Goal: Find specific page/section: Find specific page/section

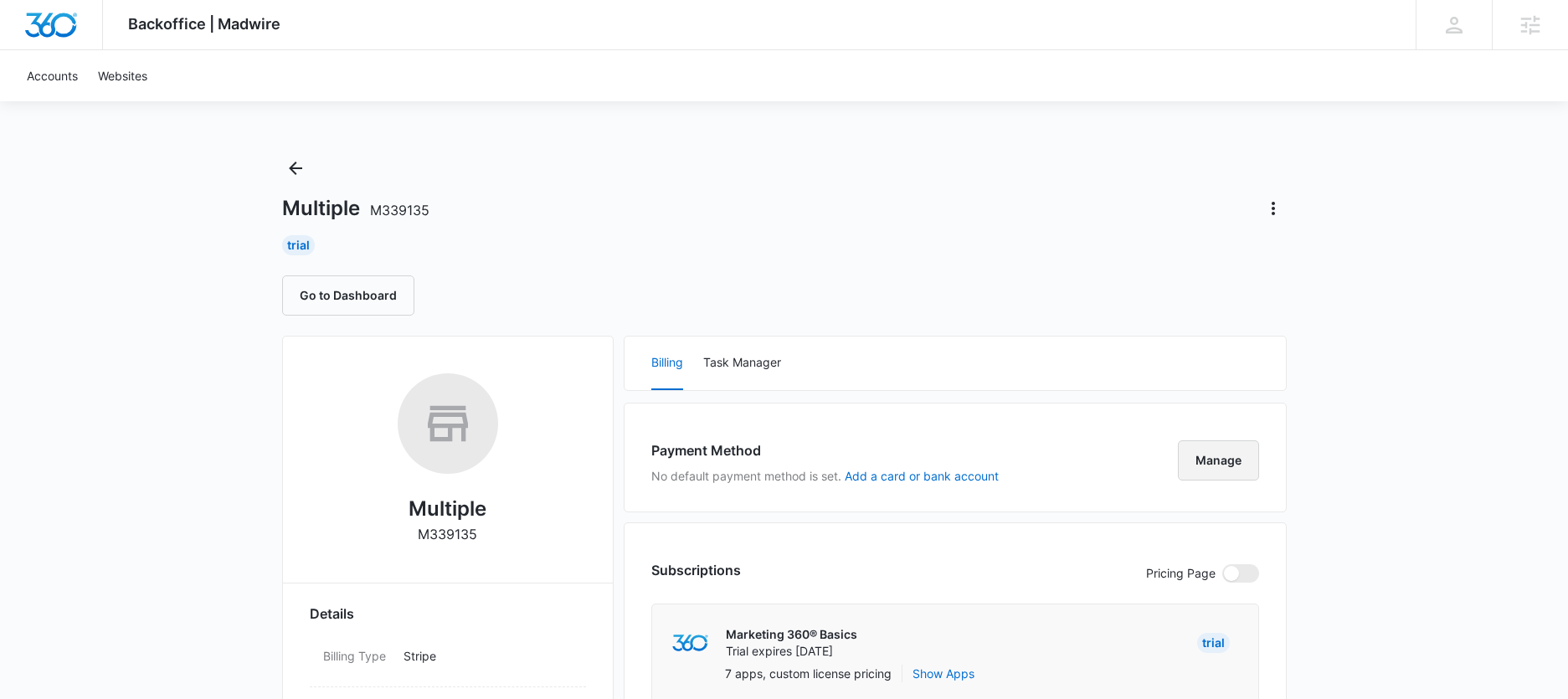
click at [1227, 459] on button "Manage" at bounding box center [1218, 460] width 81 height 40
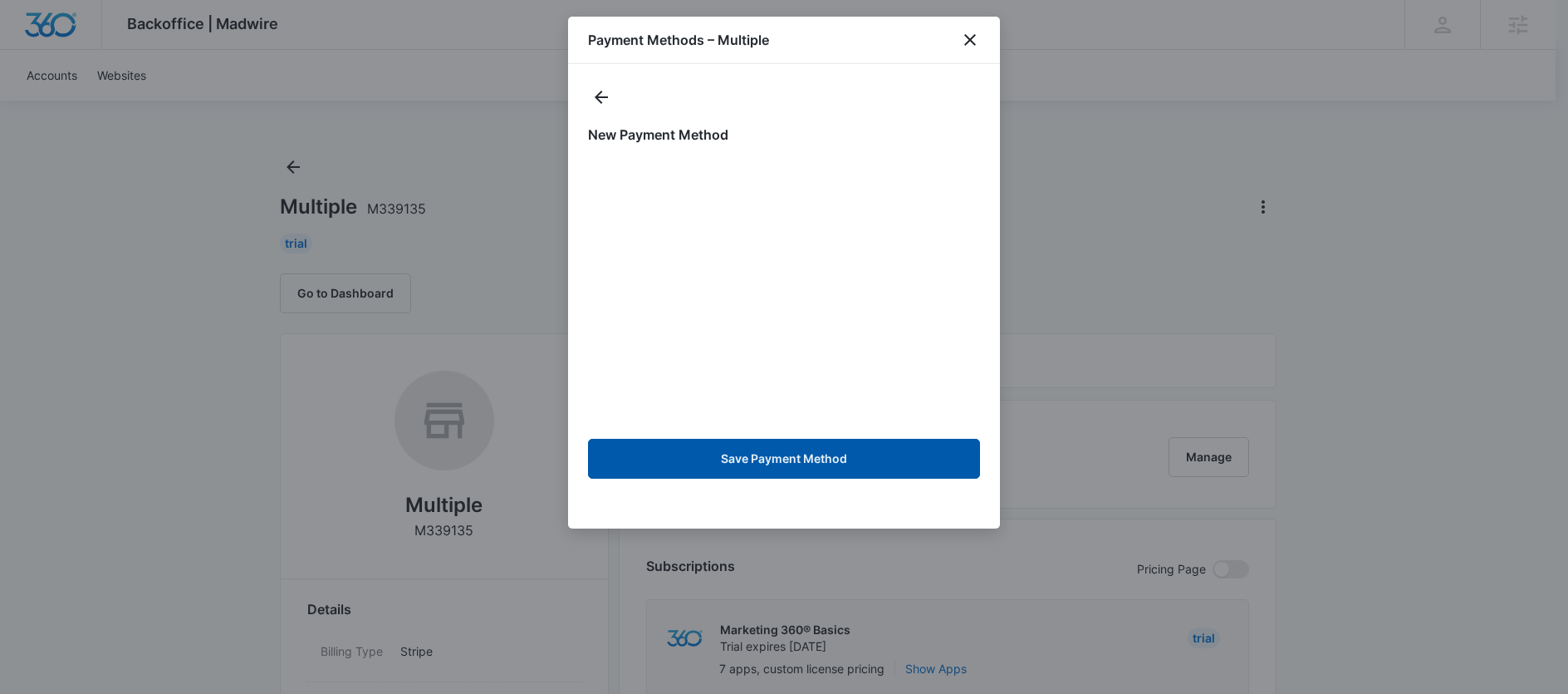
click at [834, 472] on button "Save Payment Method" at bounding box center [784, 458] width 392 height 40
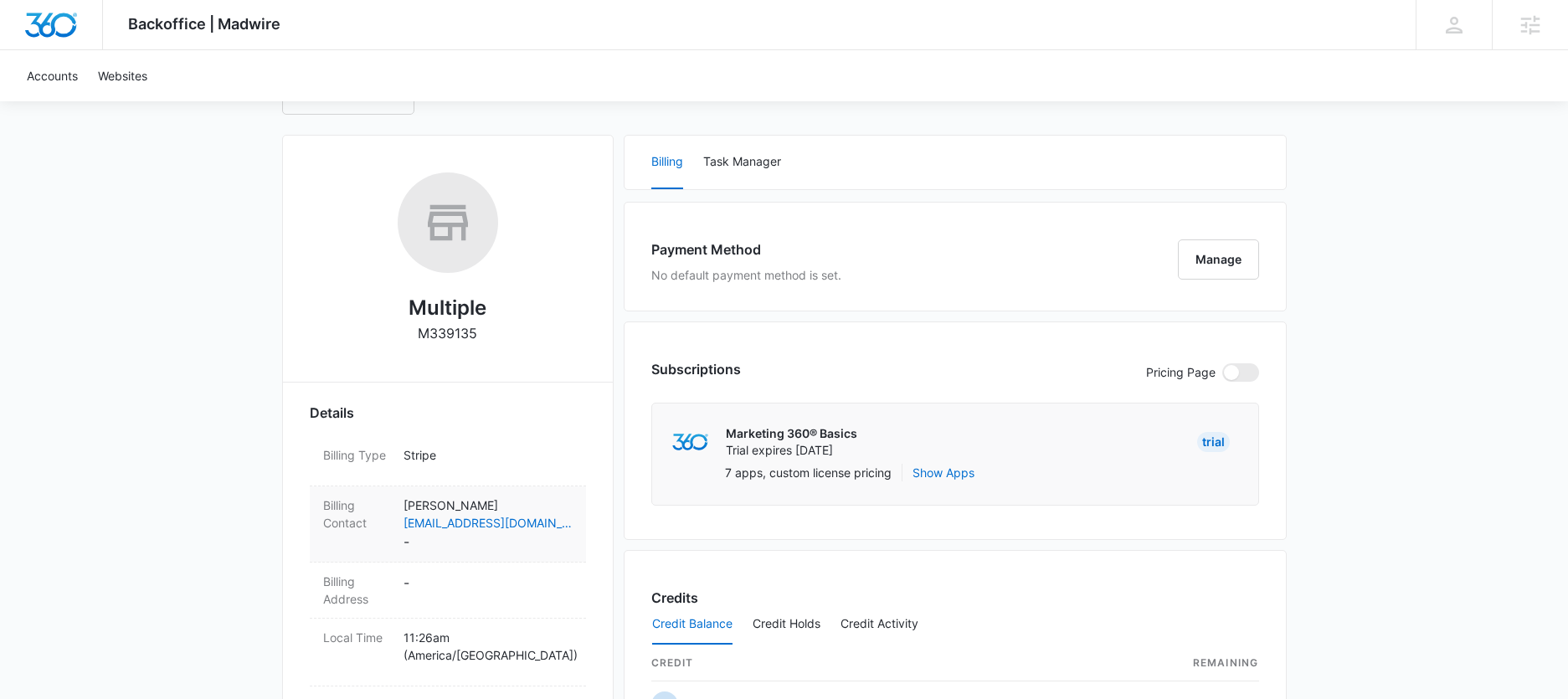
scroll to position [199, 0]
click at [1216, 253] on button "Manage" at bounding box center [1218, 261] width 81 height 40
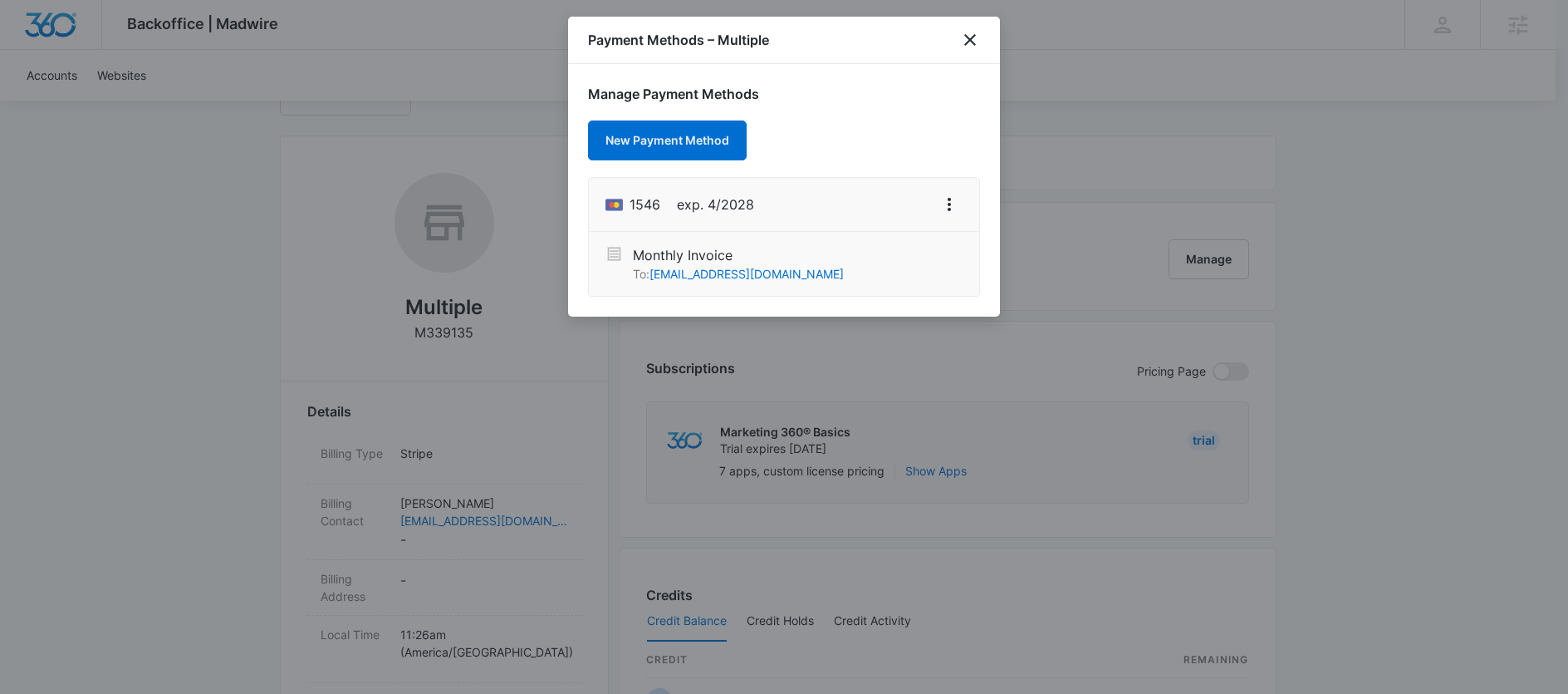
click at [962, 26] on div "Payment Methods – Multiple" at bounding box center [783, 40] width 432 height 48
click at [972, 55] on div "Payment Methods – Multiple" at bounding box center [783, 40] width 432 height 48
click at [973, 44] on icon "close" at bounding box center [970, 39] width 20 height 20
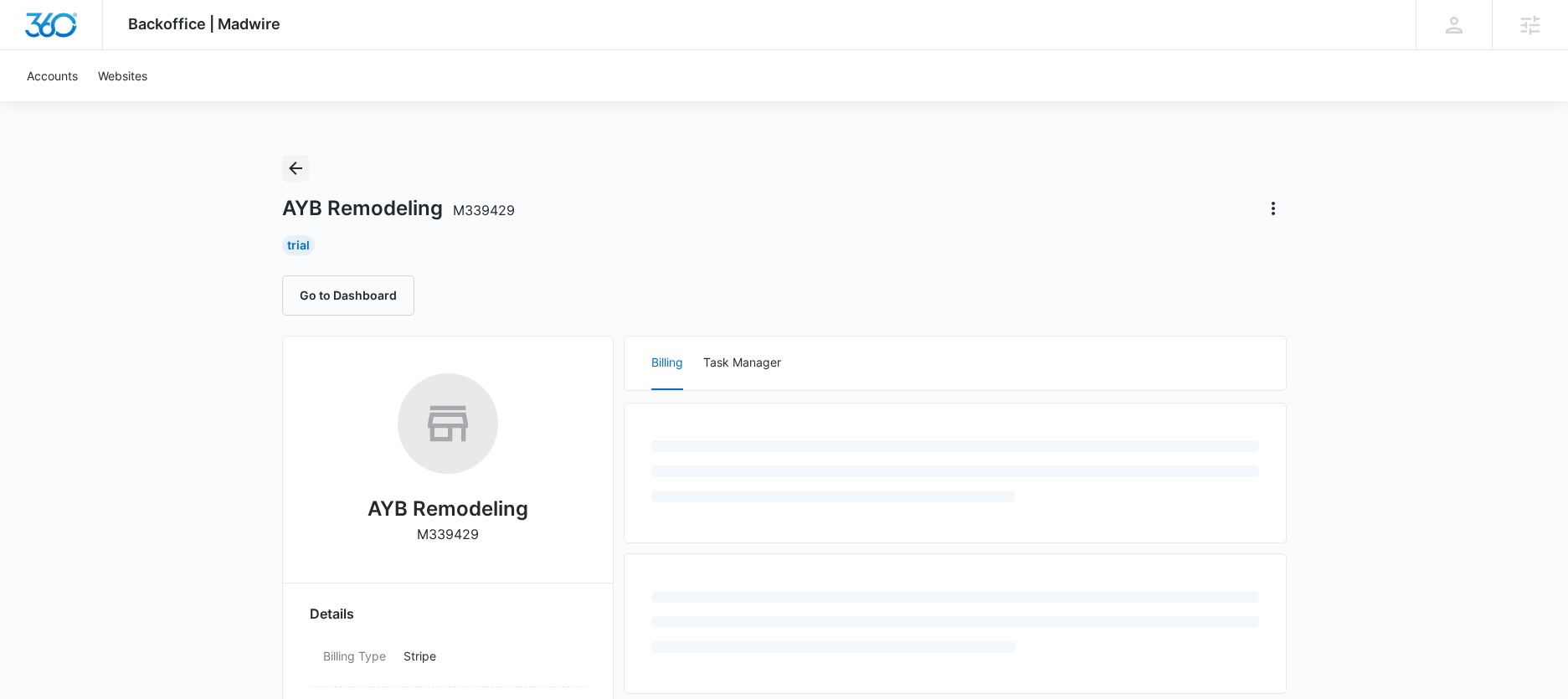
click at [288, 171] on icon "Back" at bounding box center [295, 167] width 20 height 20
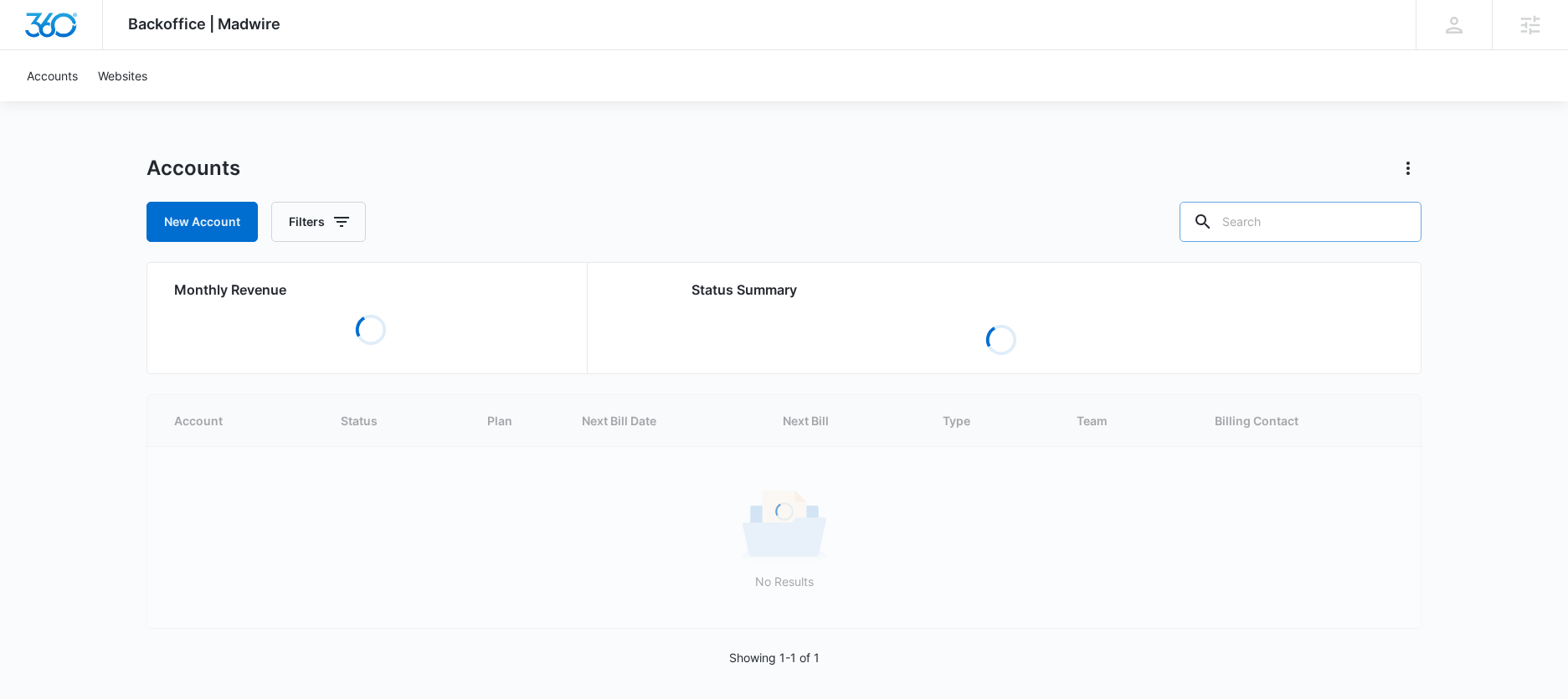
click at [1294, 230] on input "text" at bounding box center [1300, 222] width 242 height 40
type input "styln"
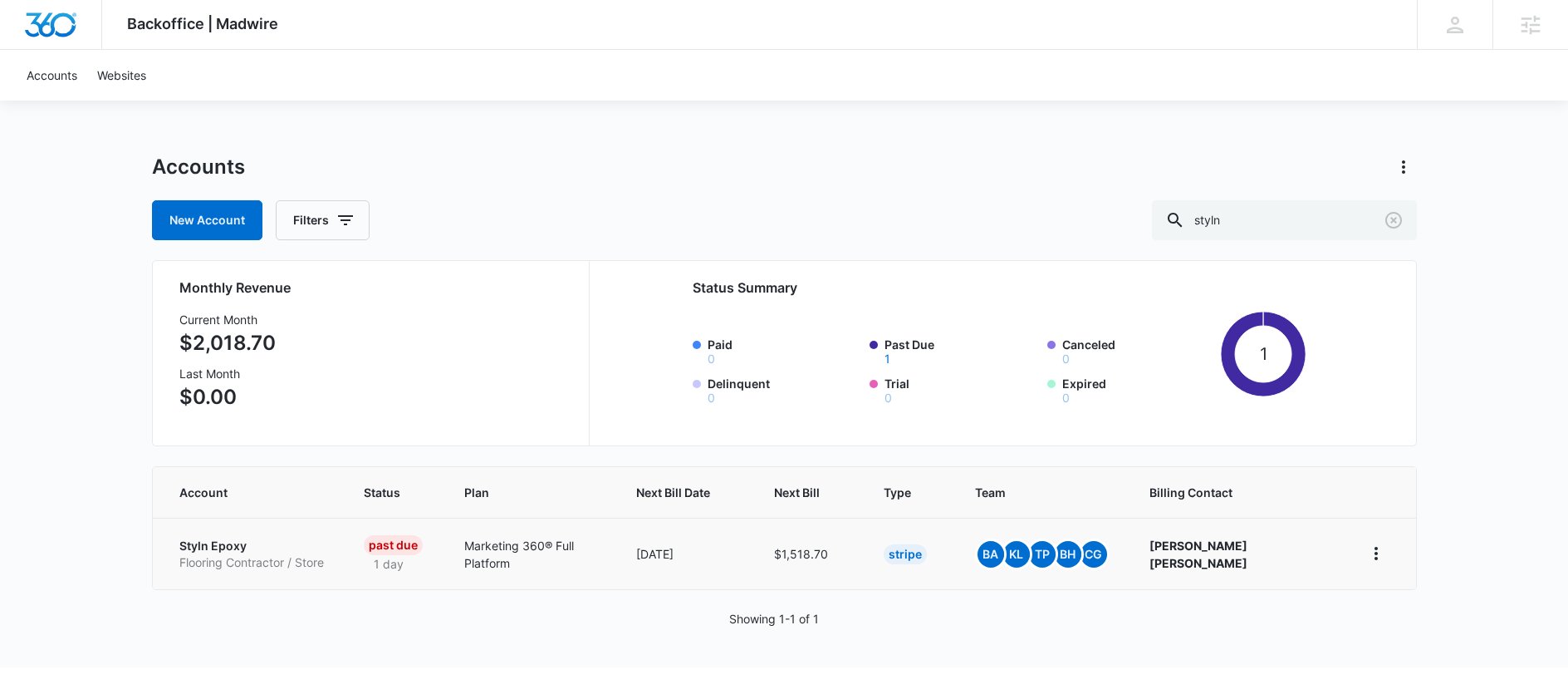
click at [296, 556] on p "Flooring Contractor / Store" at bounding box center [251, 562] width 144 height 17
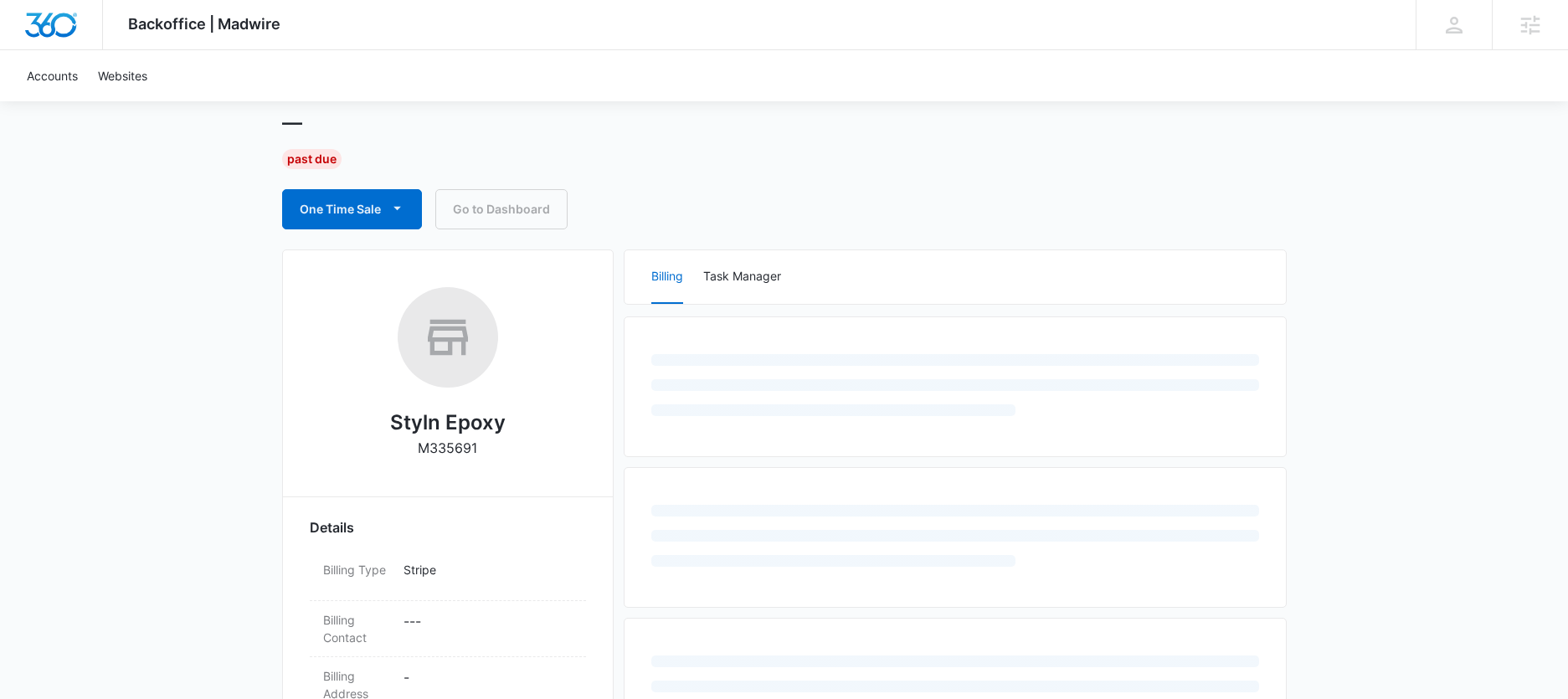
scroll to position [164, 0]
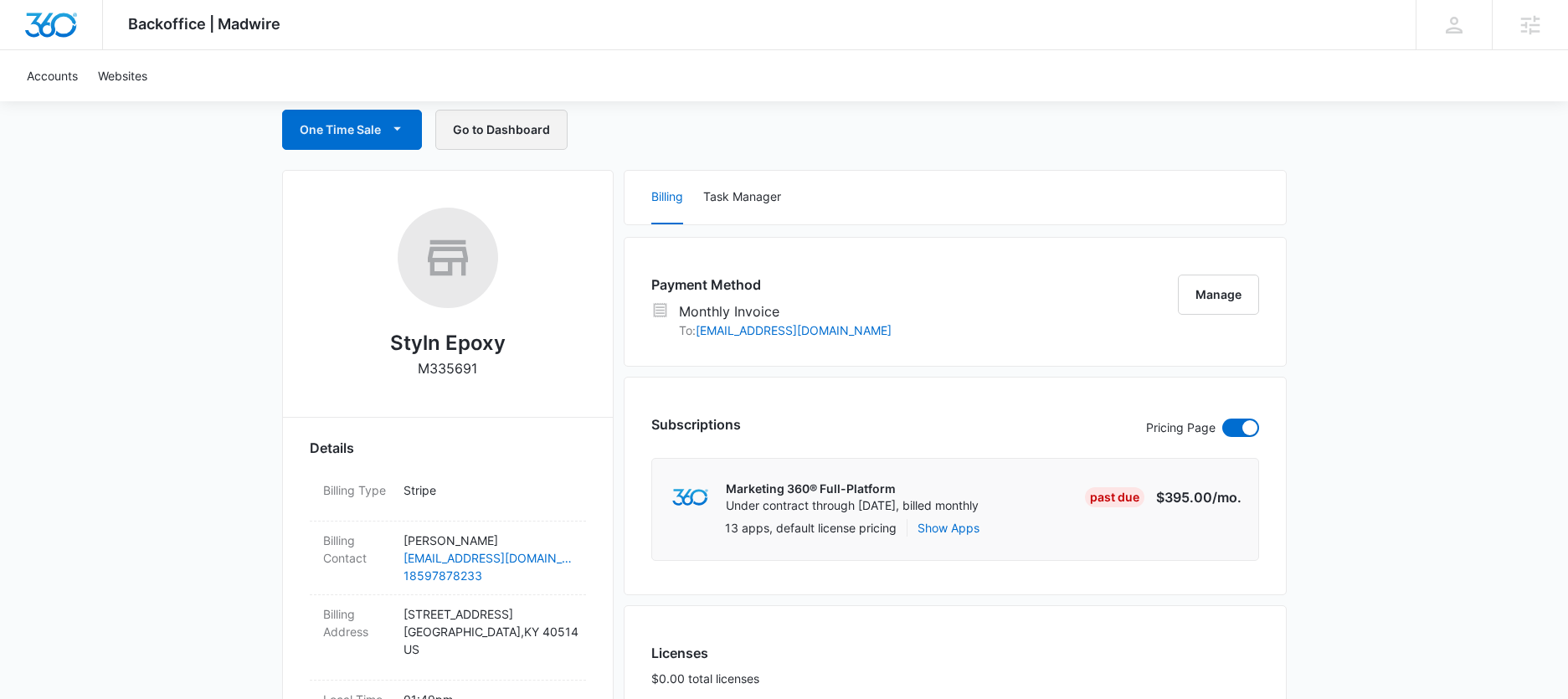
click at [537, 141] on button "Go to Dashboard" at bounding box center [501, 130] width 133 height 40
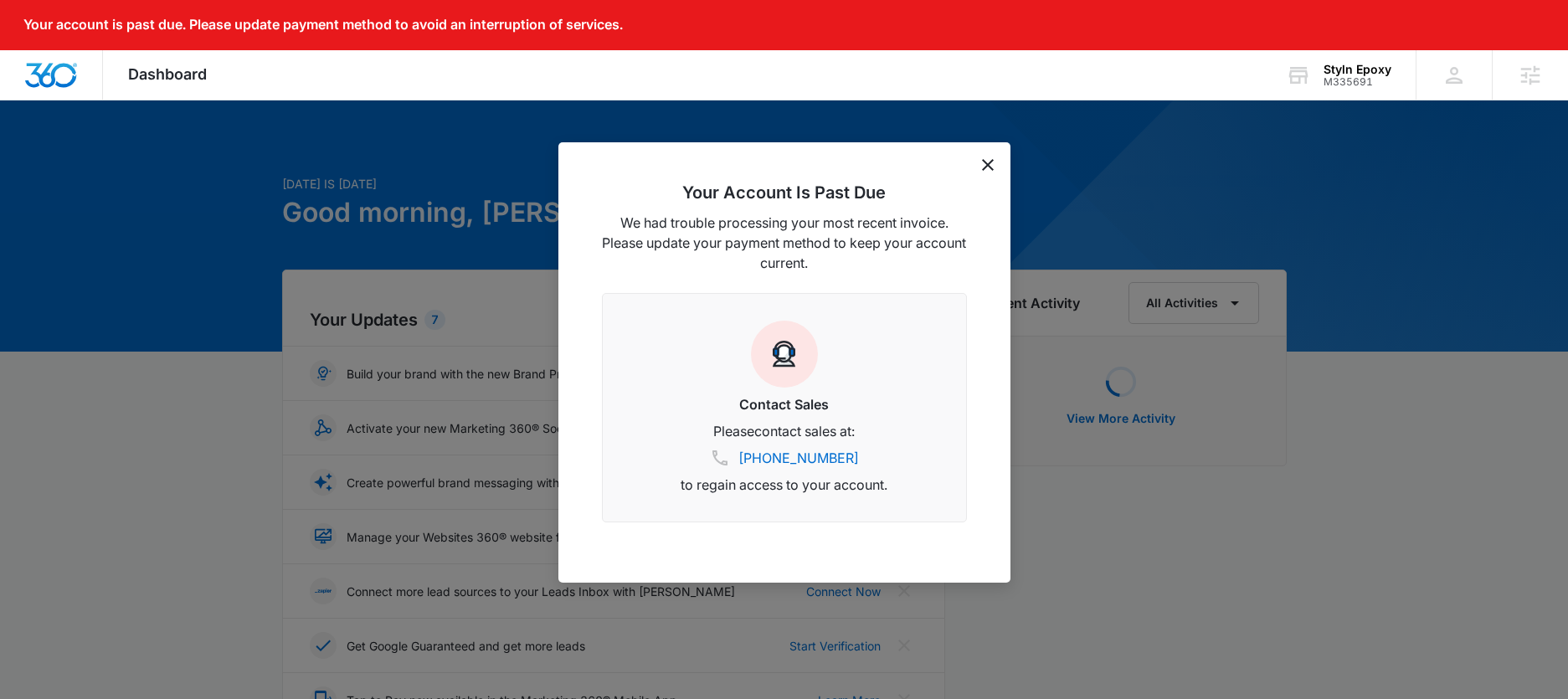
click at [988, 164] on icon "dismiss this dialog" at bounding box center [988, 164] width 11 height 11
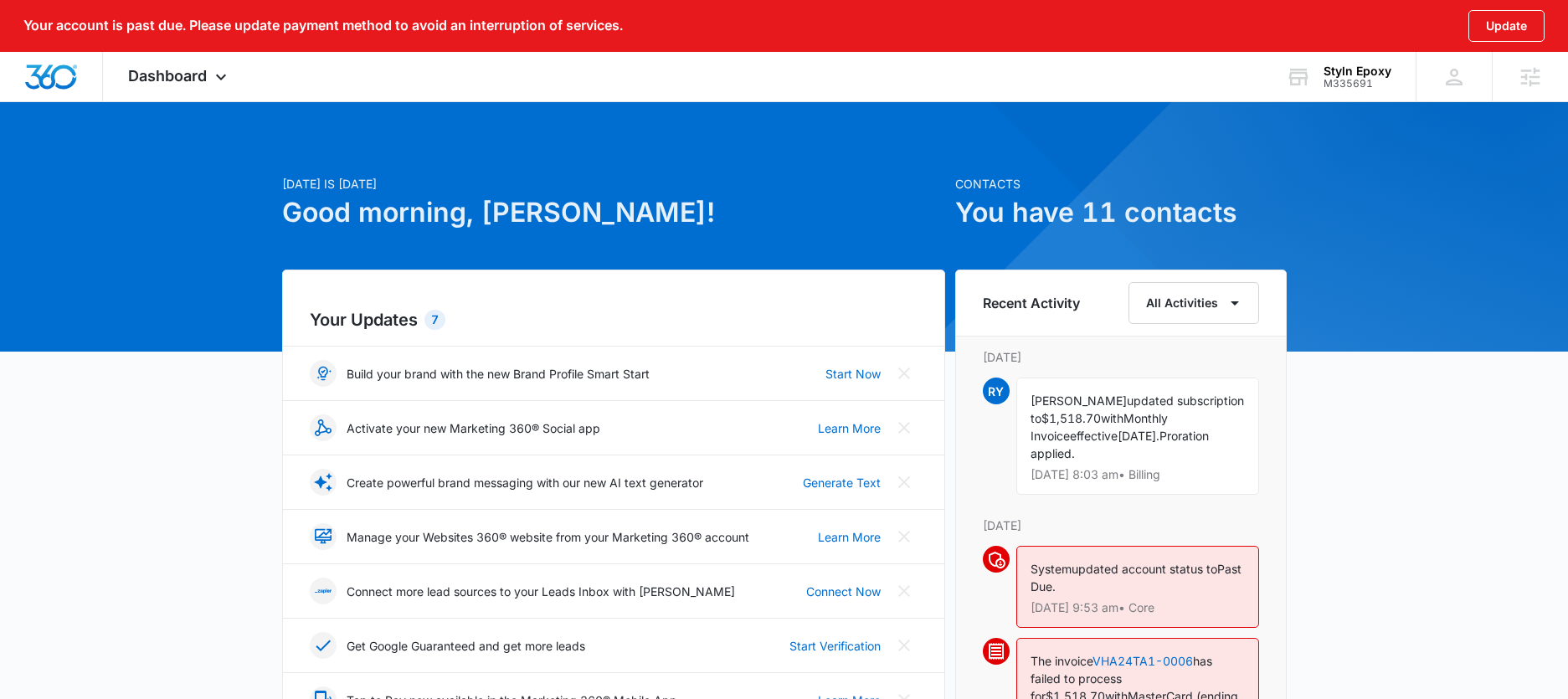
scroll to position [574, 0]
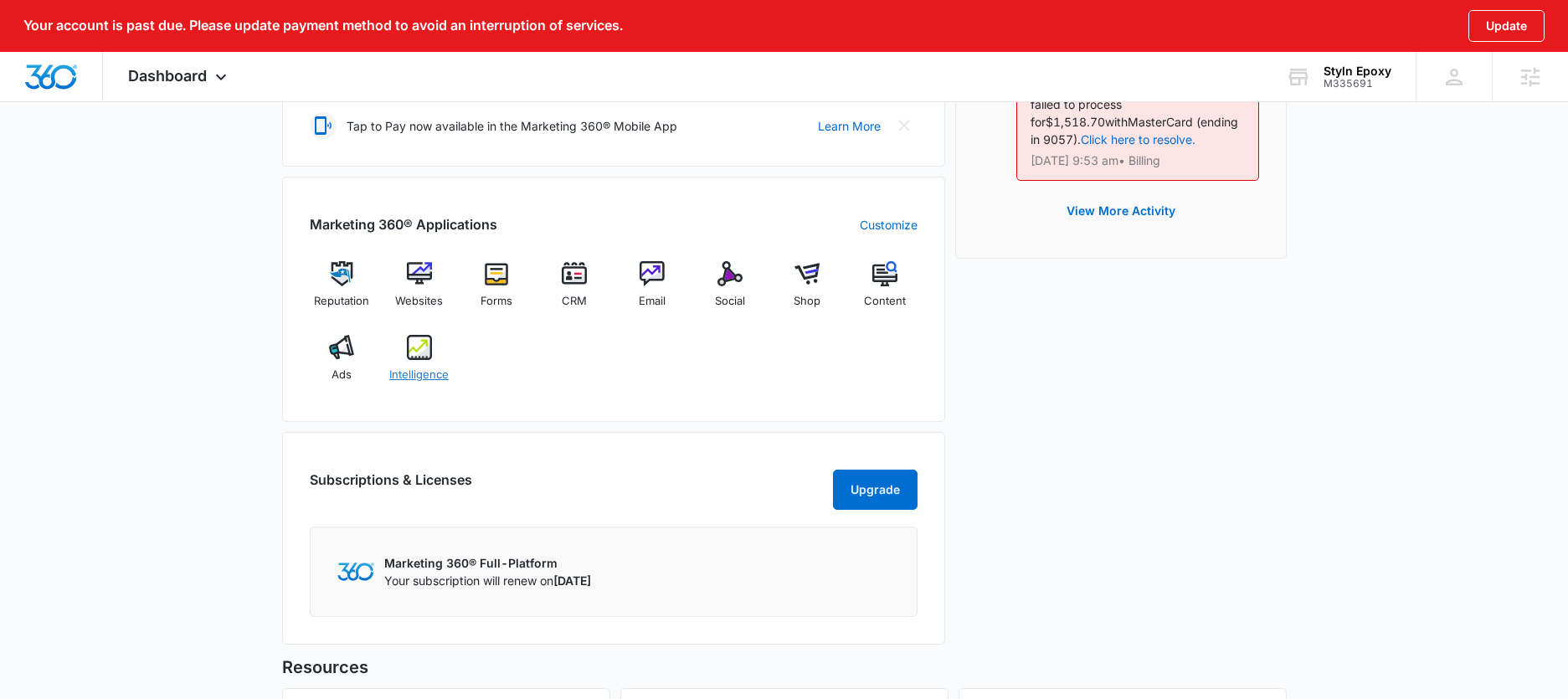
click at [442, 356] on div "Intelligence" at bounding box center [419, 365] width 65 height 60
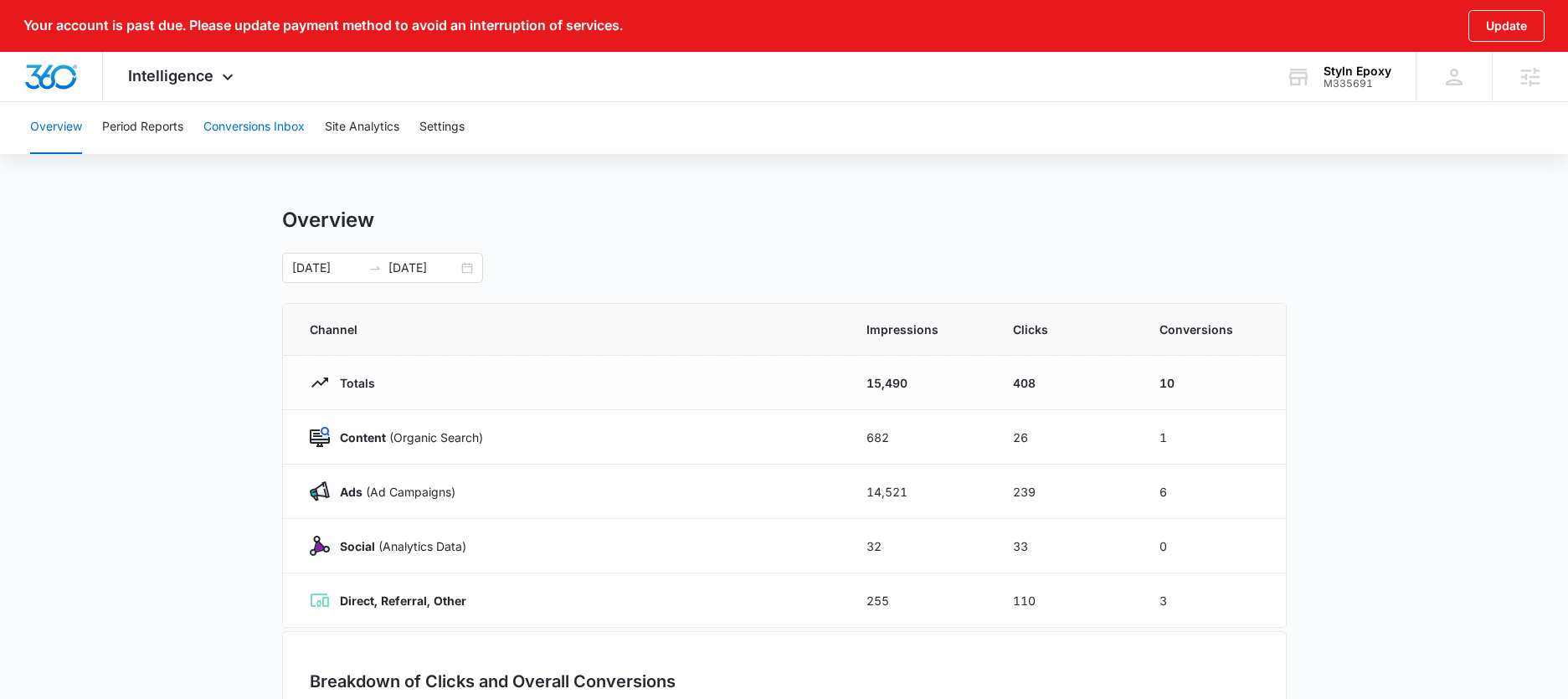
click at [280, 130] on button "Conversions Inbox" at bounding box center [254, 127] width 102 height 54
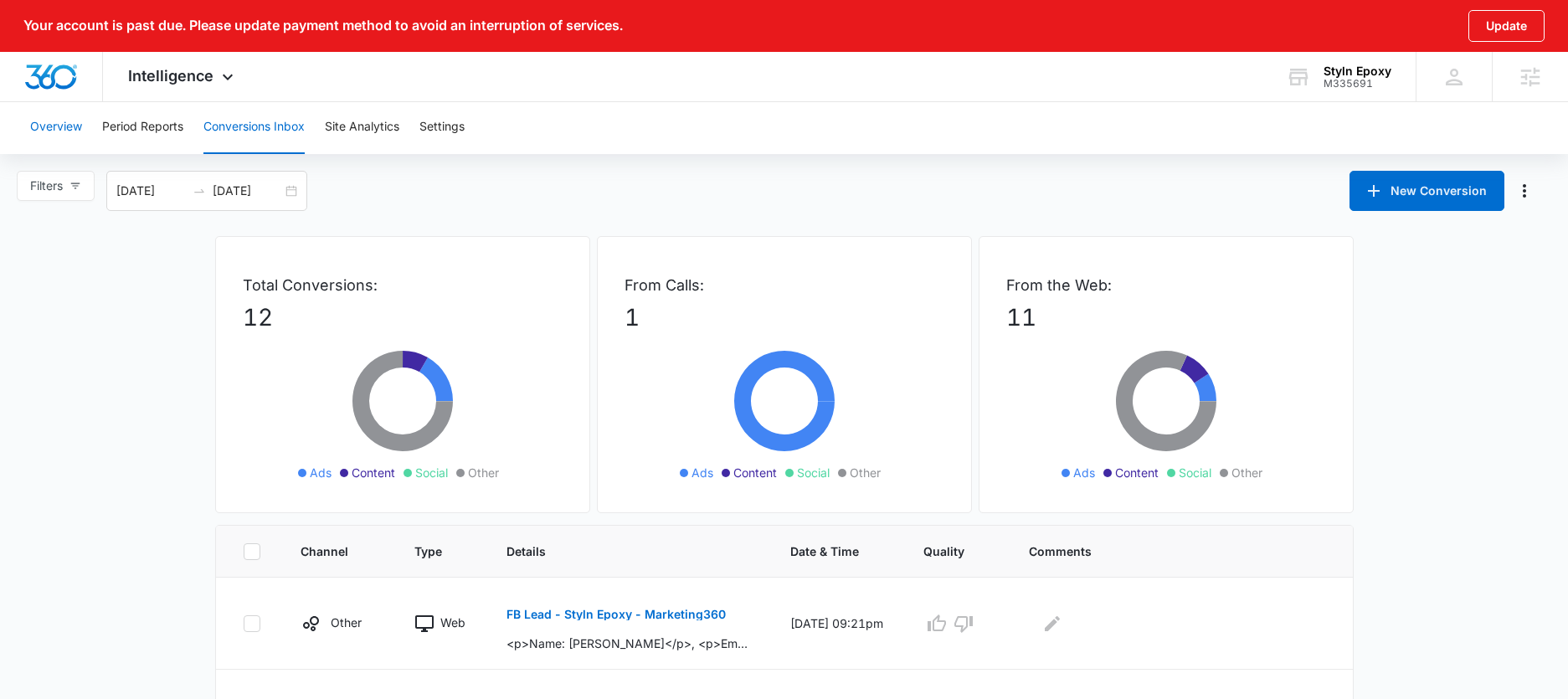
click at [58, 122] on button "Overview" at bounding box center [55, 127] width 52 height 54
